Goal: Transaction & Acquisition: Purchase product/service

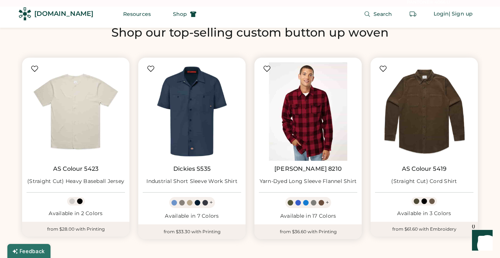
scroll to position [381, 0]
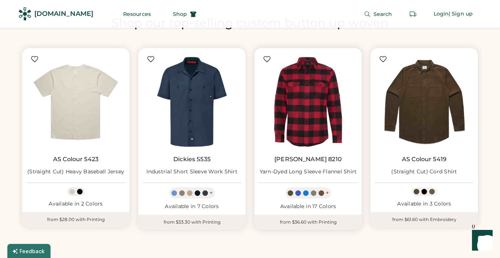
click at [306, 193] on div at bounding box center [306, 193] width 6 height 6
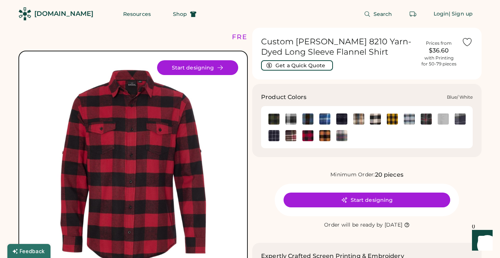
click at [324, 116] on img at bounding box center [325, 118] width 11 height 11
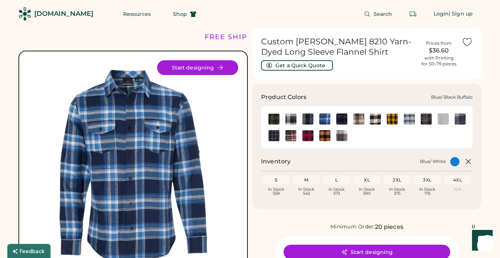
click at [309, 122] on img at bounding box center [308, 118] width 11 height 11
click at [290, 121] on img at bounding box center [291, 118] width 11 height 11
click at [274, 120] on img at bounding box center [274, 118] width 11 height 11
click at [290, 119] on img at bounding box center [291, 118] width 11 height 11
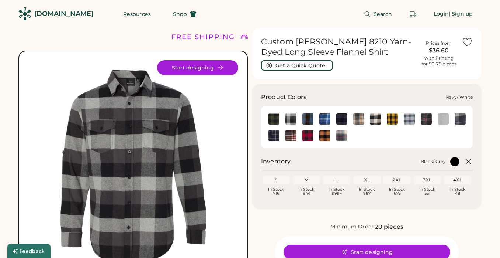
click at [276, 136] on img at bounding box center [274, 135] width 11 height 11
click at [295, 136] on img at bounding box center [291, 135] width 11 height 11
click at [311, 136] on img at bounding box center [308, 135] width 11 height 11
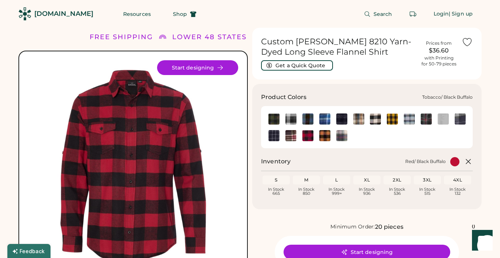
click at [327, 136] on img at bounding box center [325, 135] width 11 height 11
click at [346, 135] on img at bounding box center [341, 135] width 11 height 11
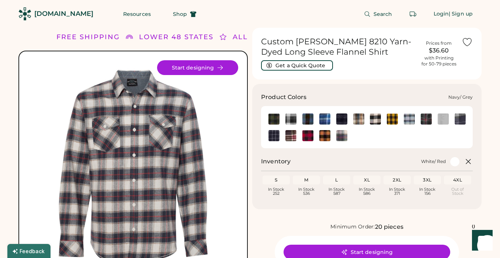
click at [463, 122] on img at bounding box center [460, 118] width 11 height 11
click at [442, 122] on img at bounding box center [443, 118] width 11 height 11
click at [427, 121] on img at bounding box center [426, 118] width 11 height 11
